Goal: Task Accomplishment & Management: Manage account settings

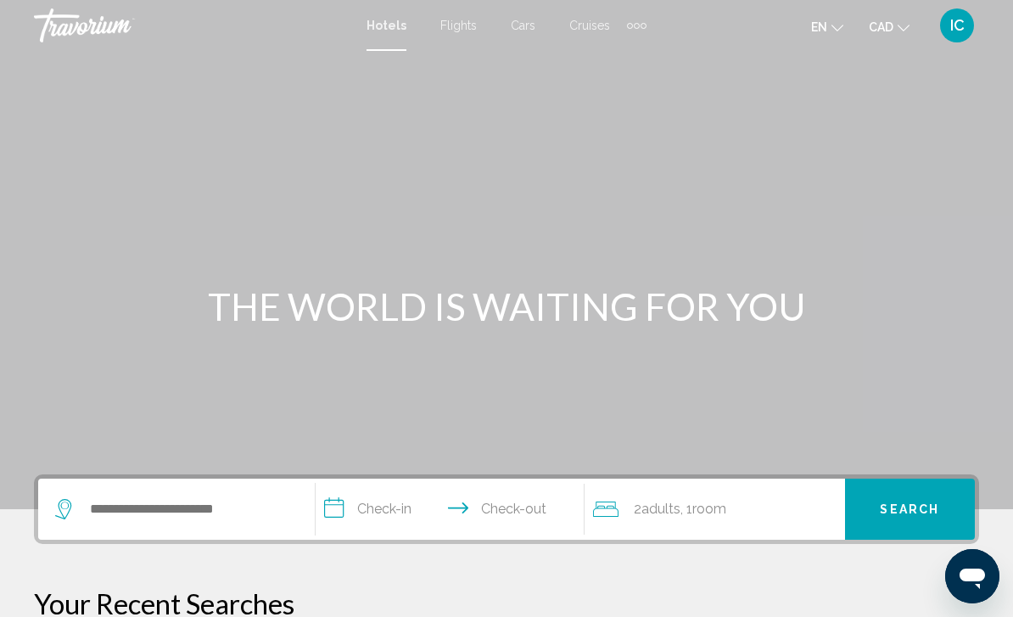
click at [960, 23] on span "IC" at bounding box center [957, 25] width 14 height 17
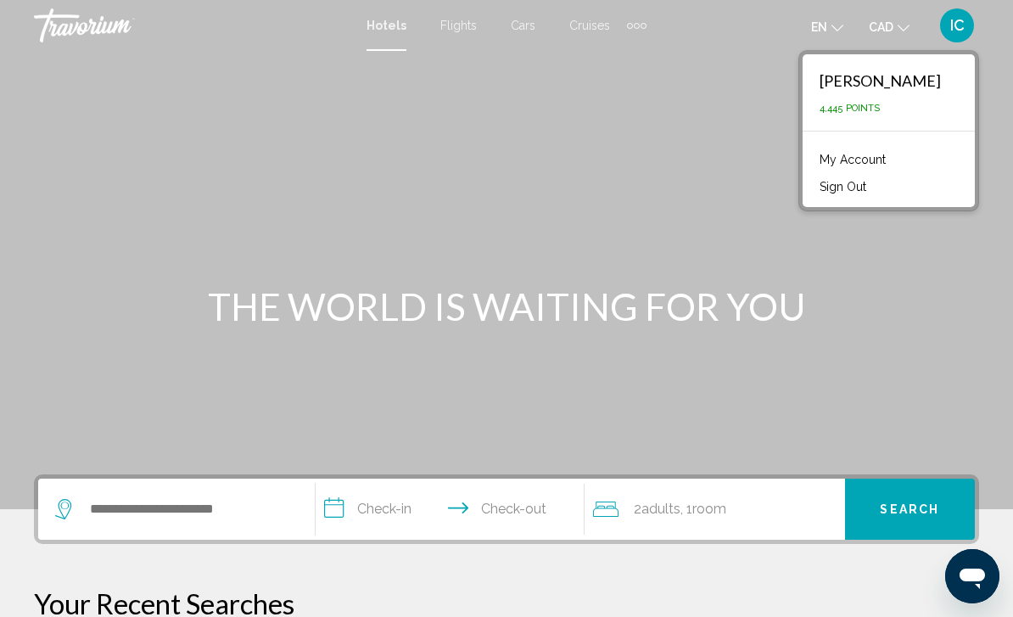
click at [894, 163] on link "My Account" at bounding box center [852, 159] width 83 height 22
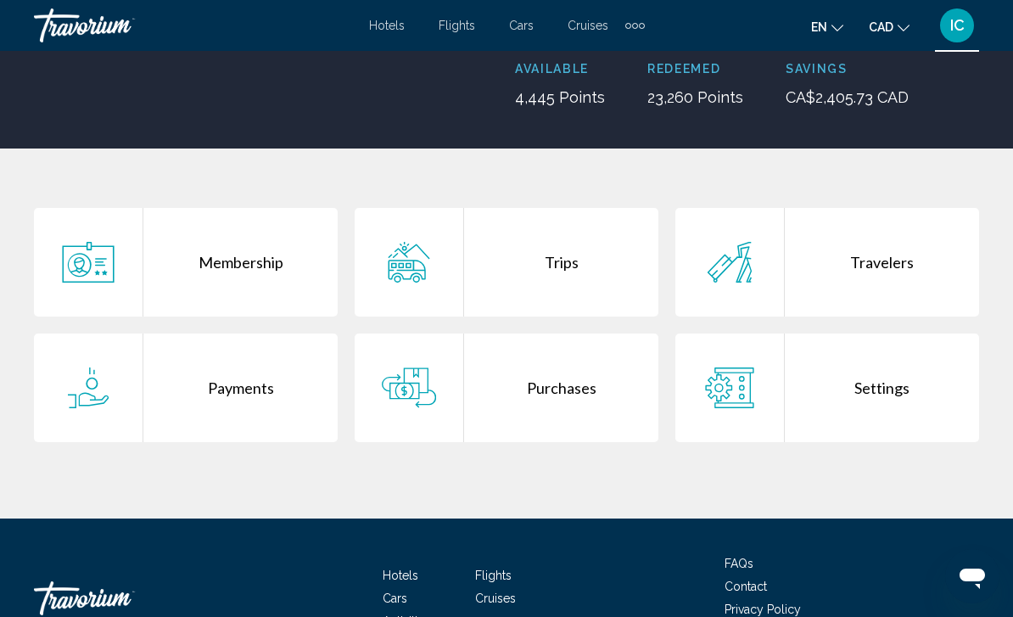
scroll to position [232, 0]
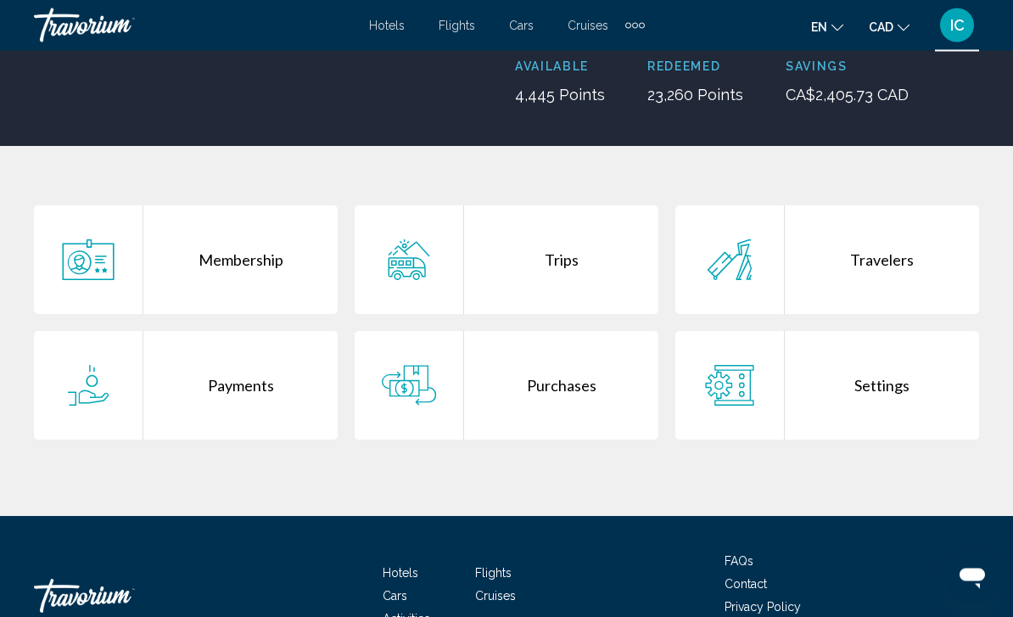
click at [574, 391] on div "Purchases" at bounding box center [561, 386] width 194 height 109
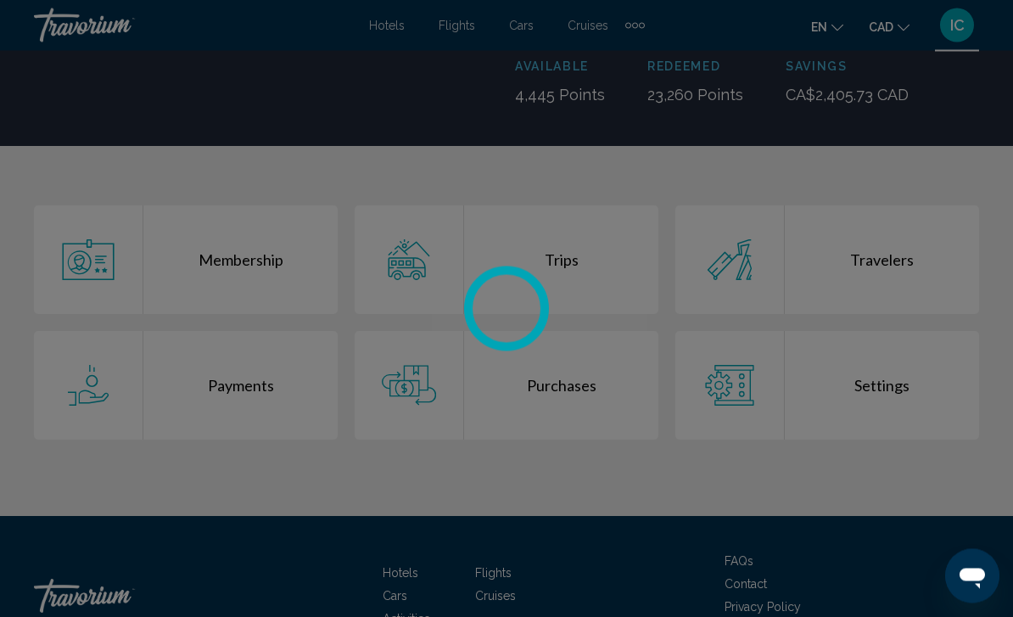
scroll to position [232, 0]
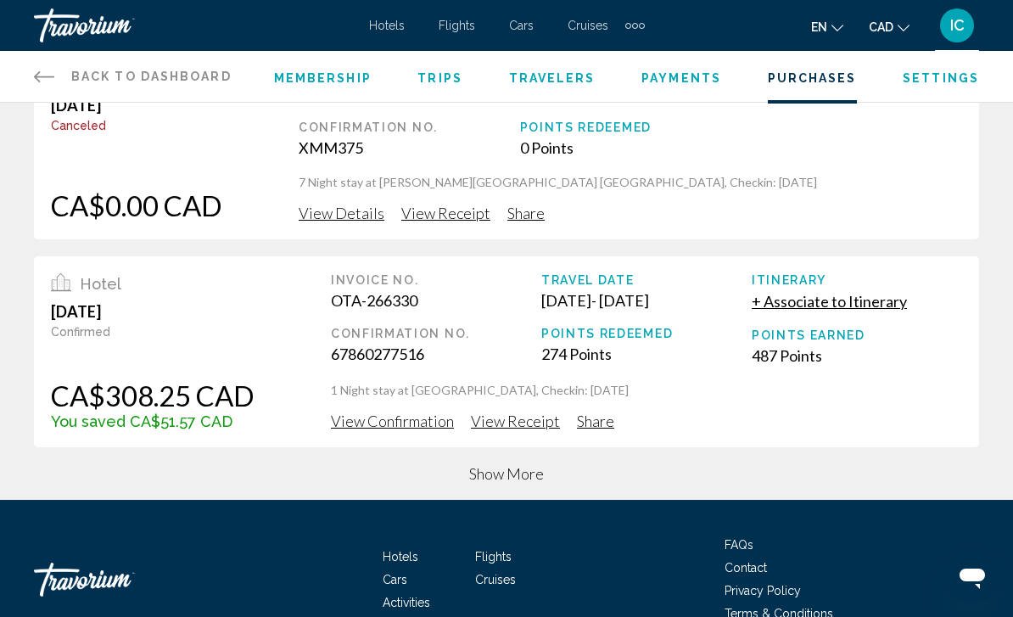
scroll to position [723, 0]
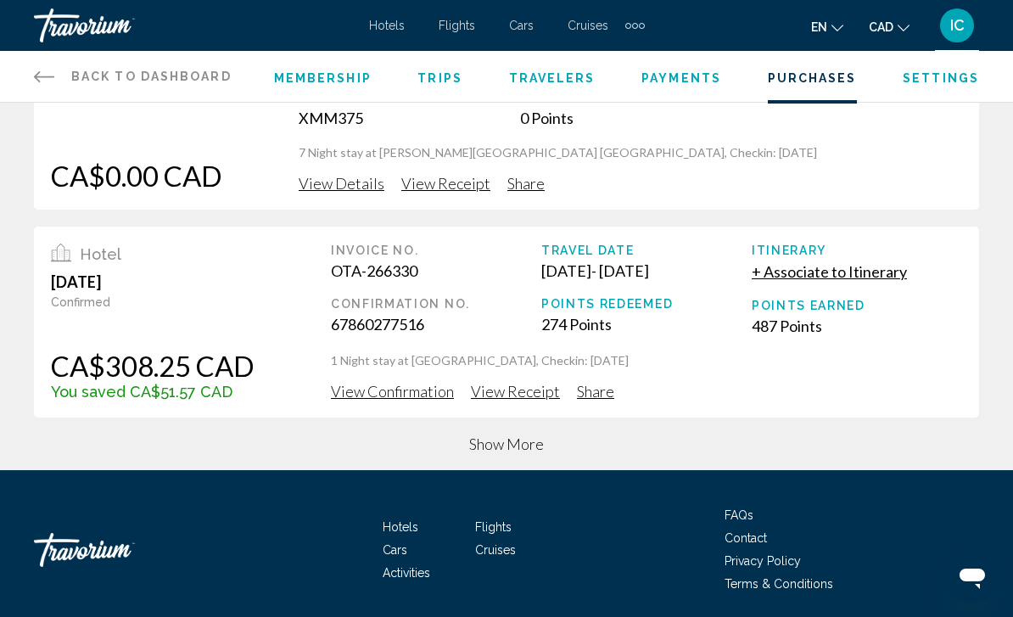
click at [509, 439] on span "Show More" at bounding box center [506, 443] width 75 height 19
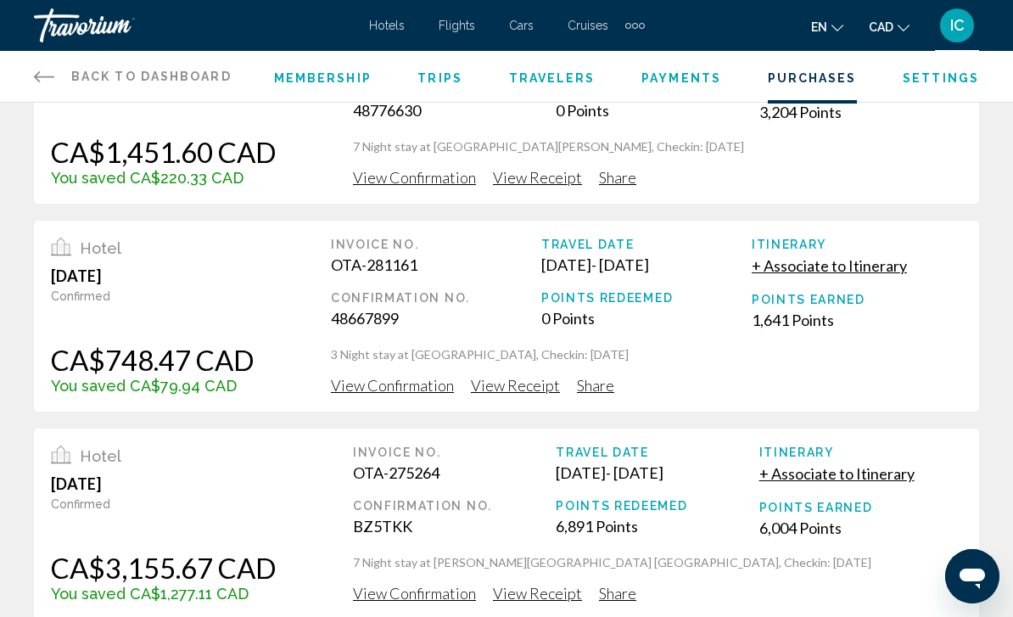
scroll to position [0, 0]
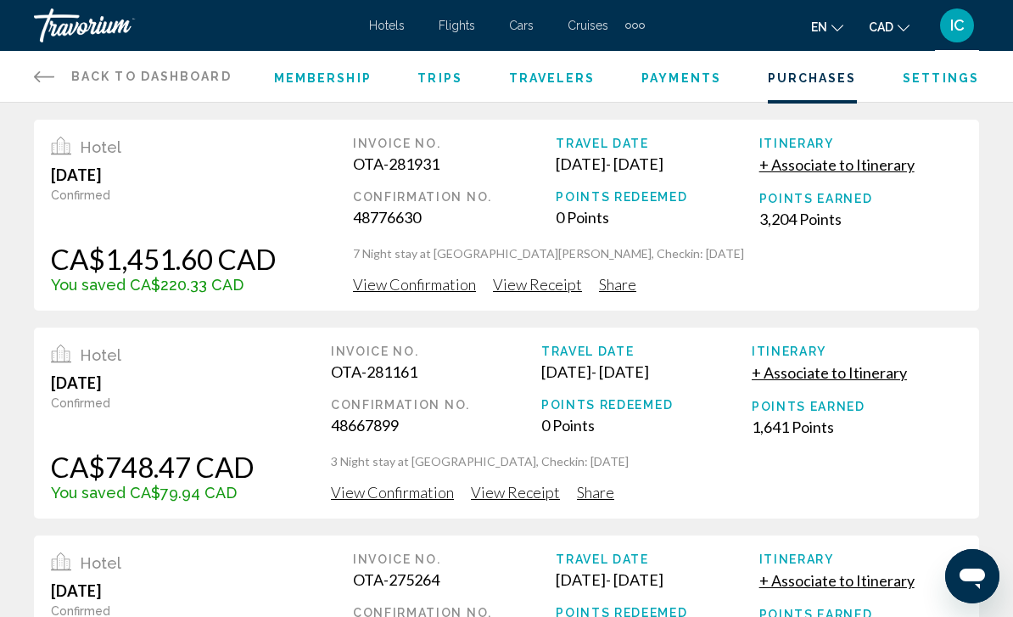
click at [431, 80] on span "Trips" at bounding box center [439, 78] width 45 height 14
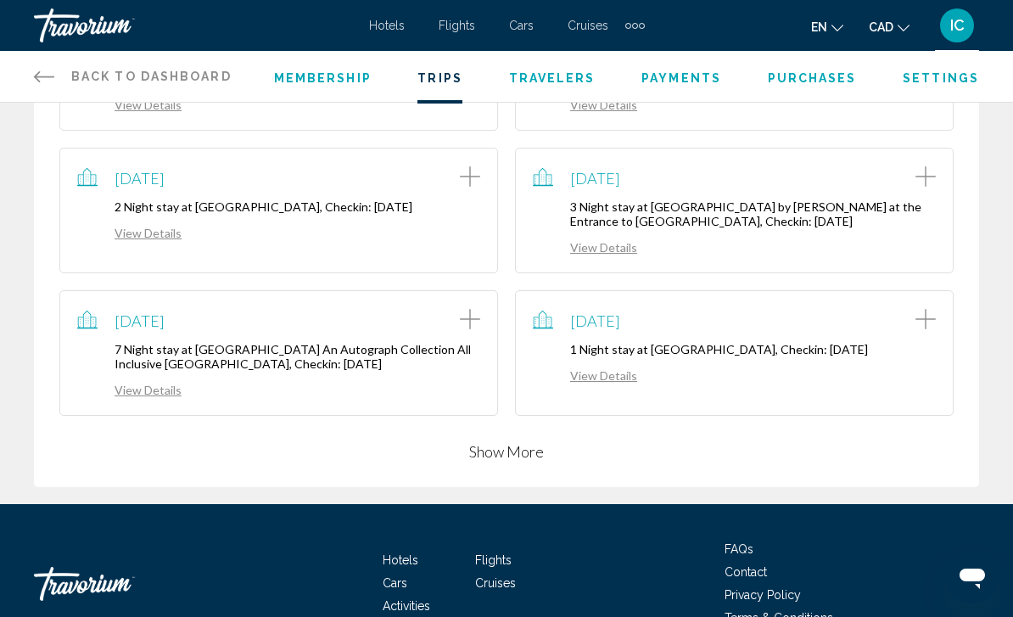
scroll to position [463, 0]
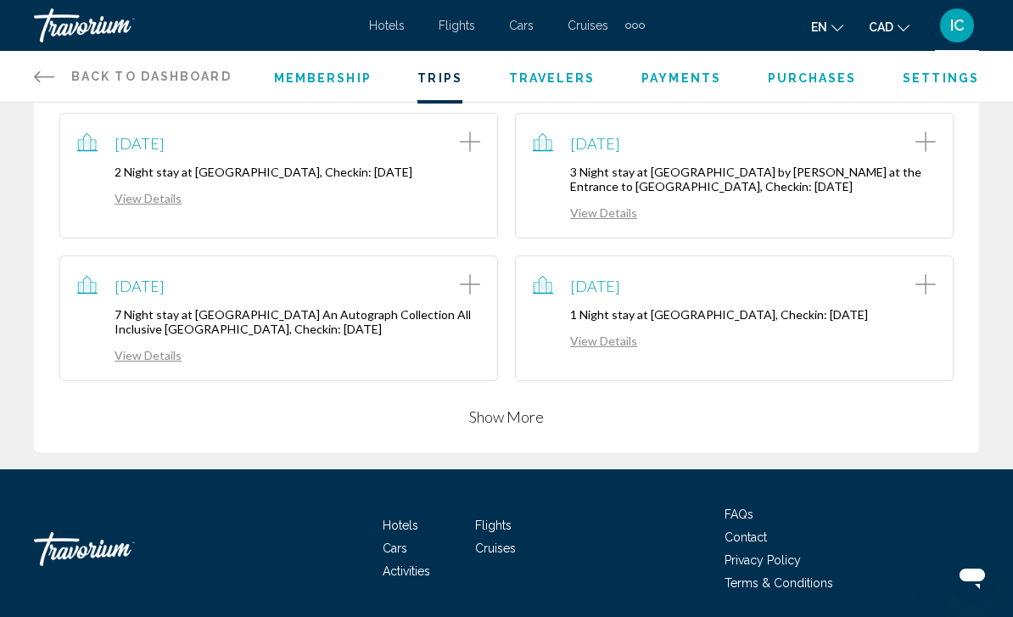
click at [496, 420] on button "Show More" at bounding box center [506, 416] width 75 height 20
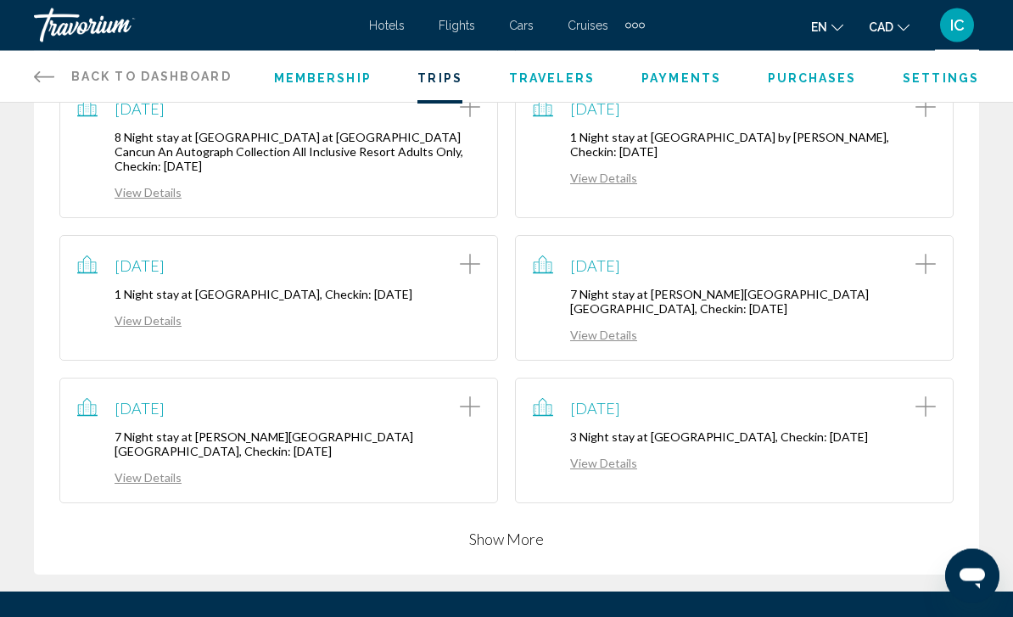
scroll to position [783, 0]
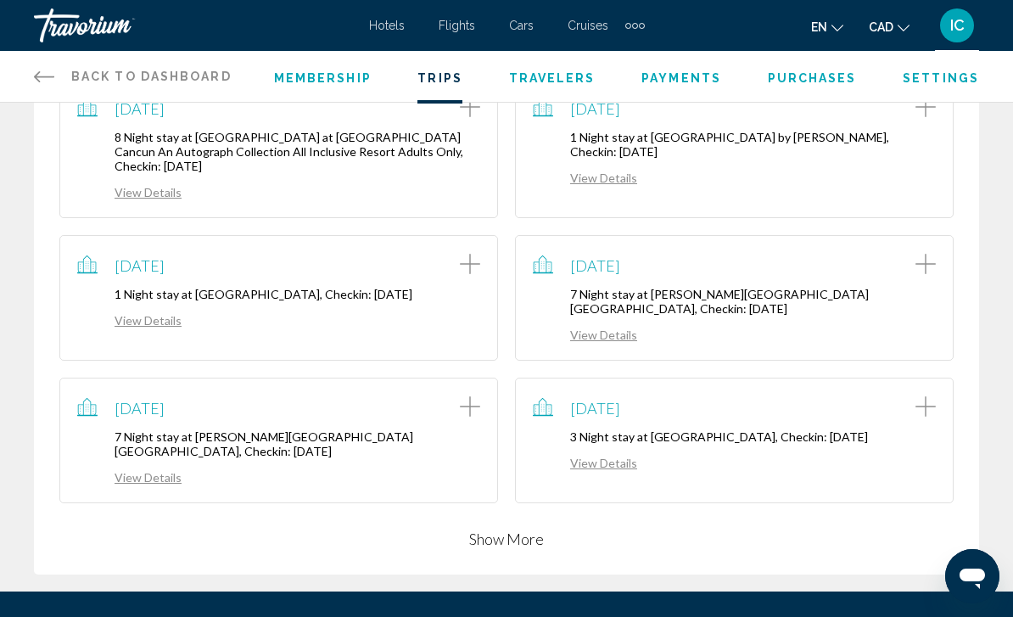
click at [517, 528] on button "Show More" at bounding box center [506, 538] width 75 height 20
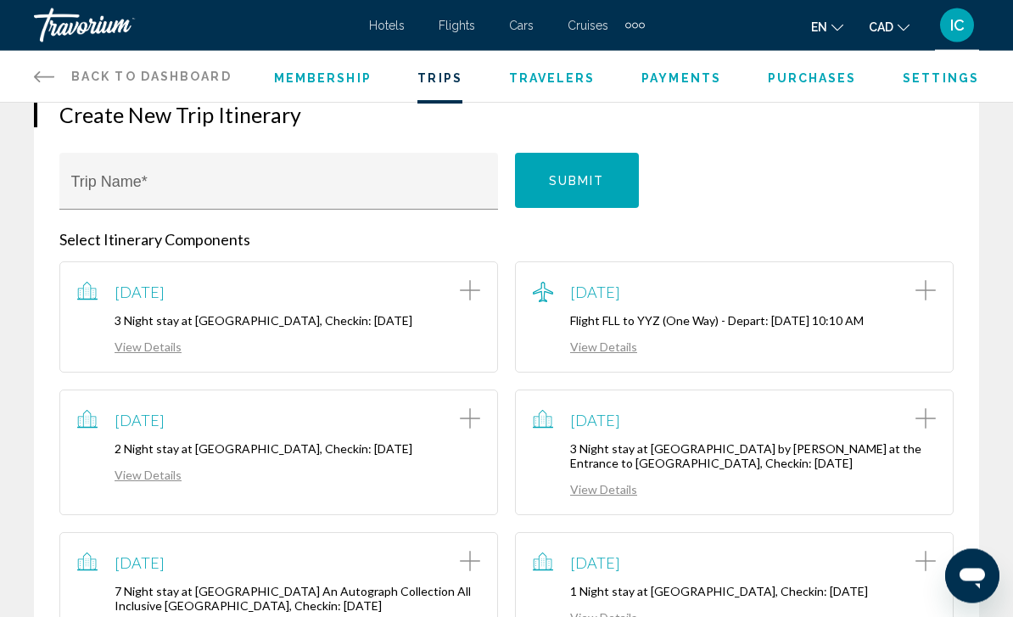
scroll to position [0, 0]
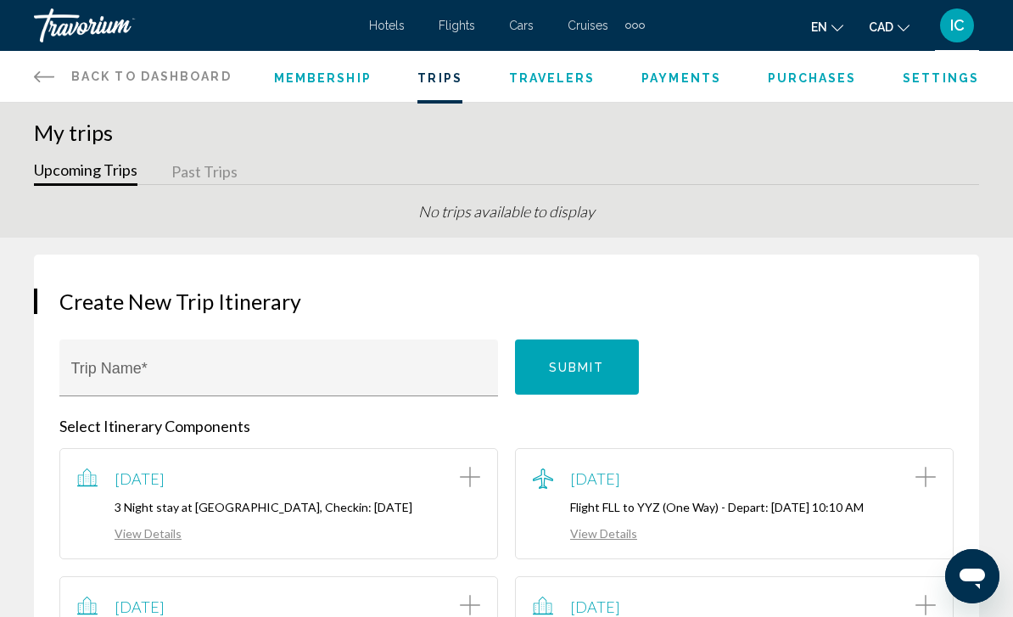
click at [672, 77] on span "Payments" at bounding box center [681, 78] width 80 height 14
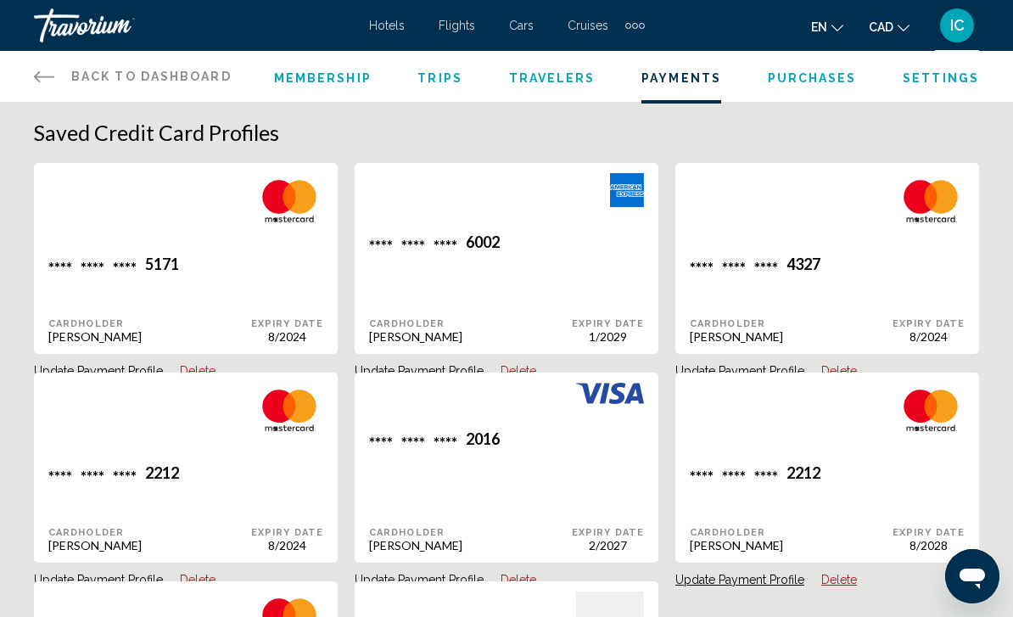
click at [823, 79] on span "Purchases" at bounding box center [811, 78] width 89 height 14
